Goal: Book appointment/travel/reservation

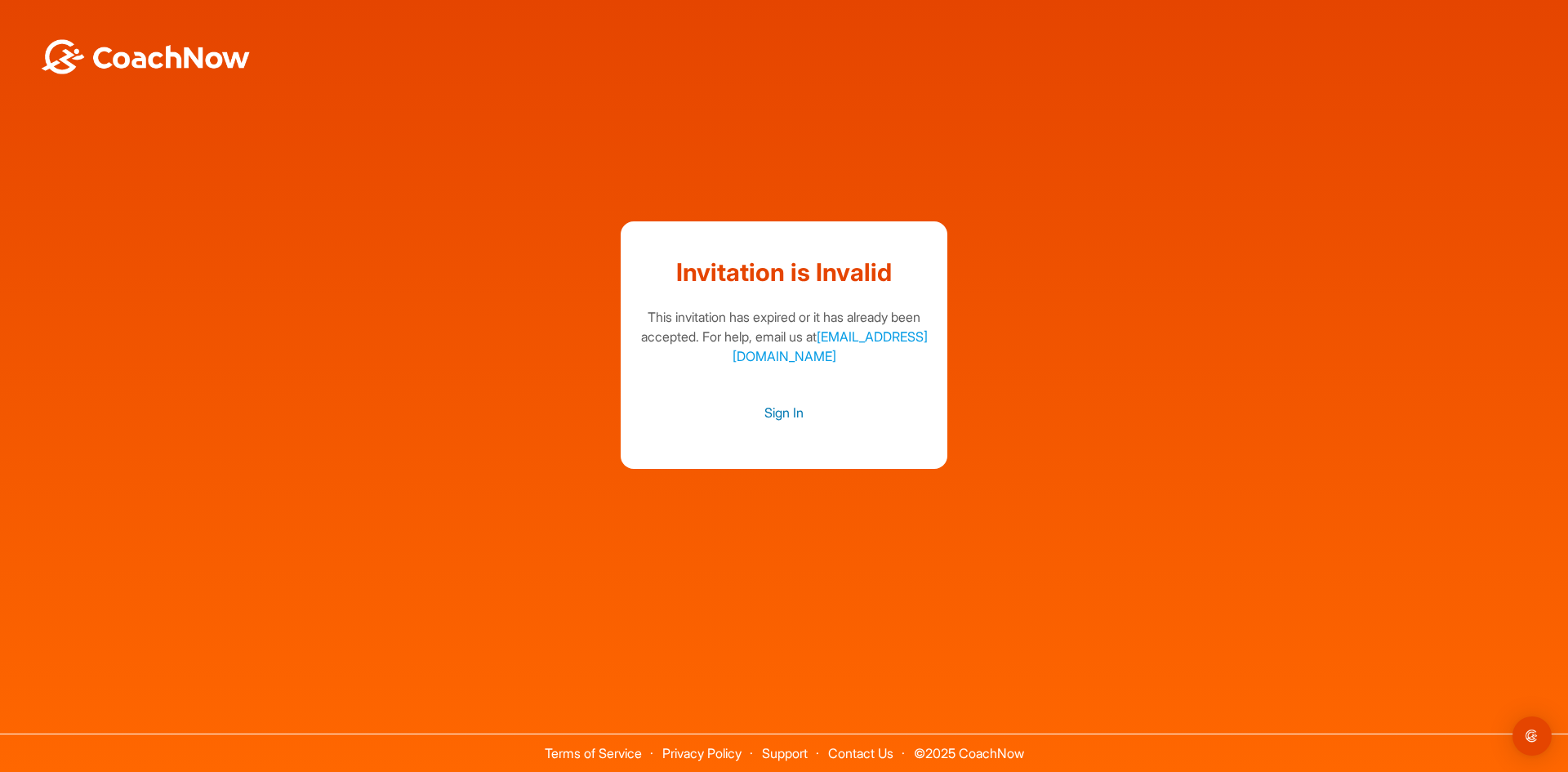
click at [787, 422] on link "Sign In" at bounding box center [784, 412] width 294 height 21
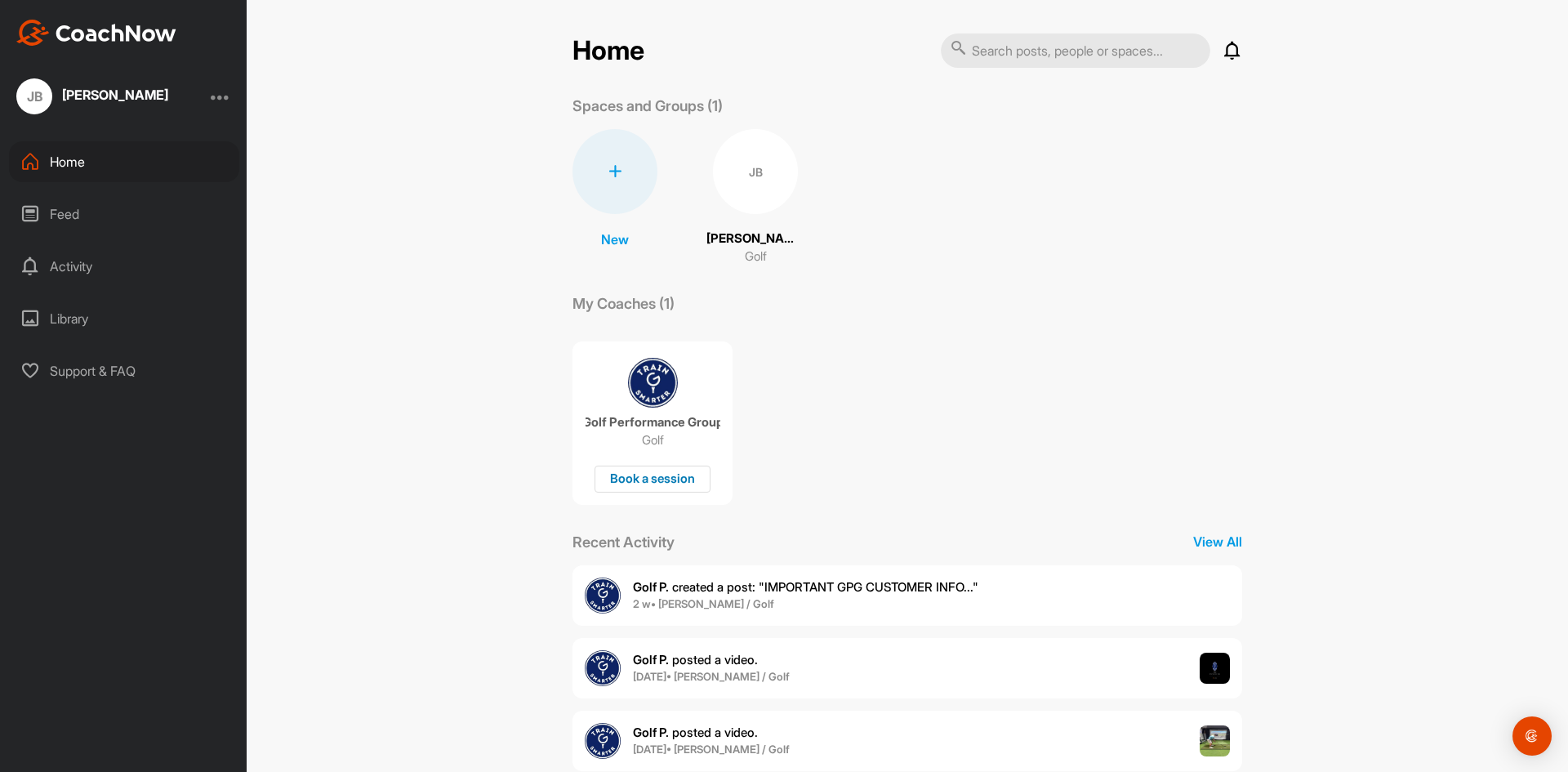
click at [657, 482] on div "Book a session" at bounding box center [652, 480] width 116 height 27
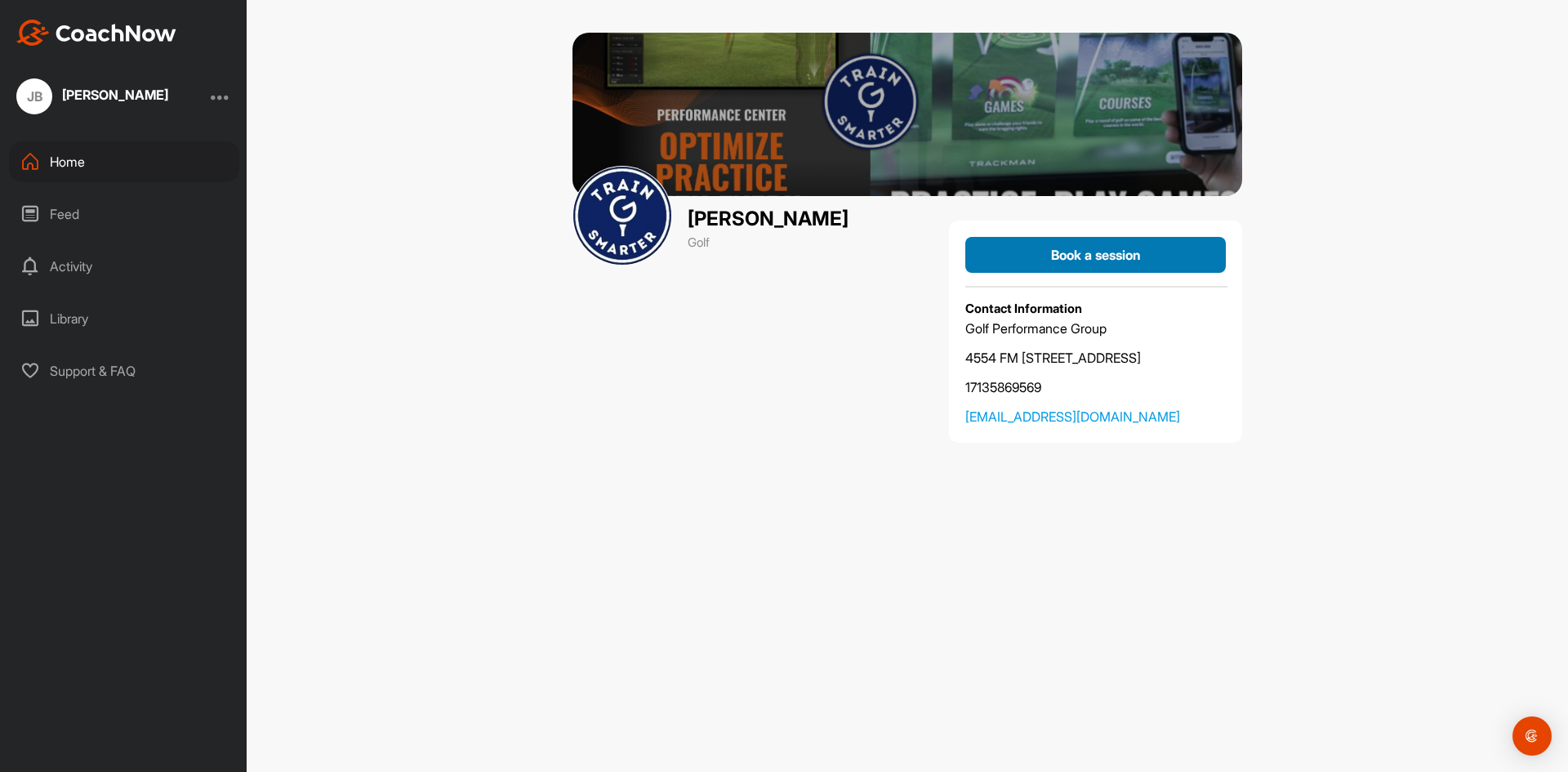
click at [1109, 258] on span "Book a session" at bounding box center [1096, 254] width 90 height 16
